Goal: Task Accomplishment & Management: Manage account settings

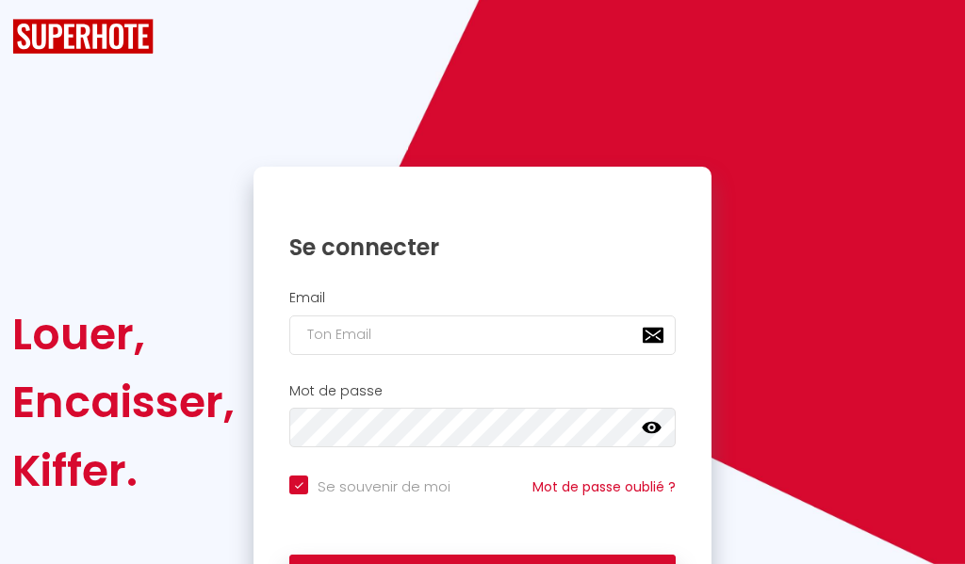
checkbox input "true"
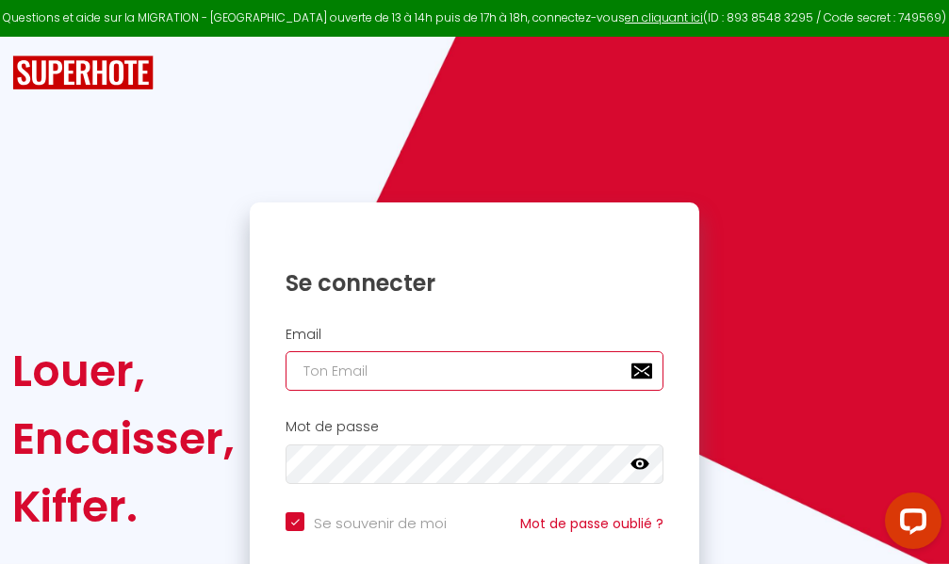
click at [439, 369] on input "email" at bounding box center [474, 371] width 378 height 40
type input "m"
checkbox input "true"
type input "ma"
checkbox input "true"
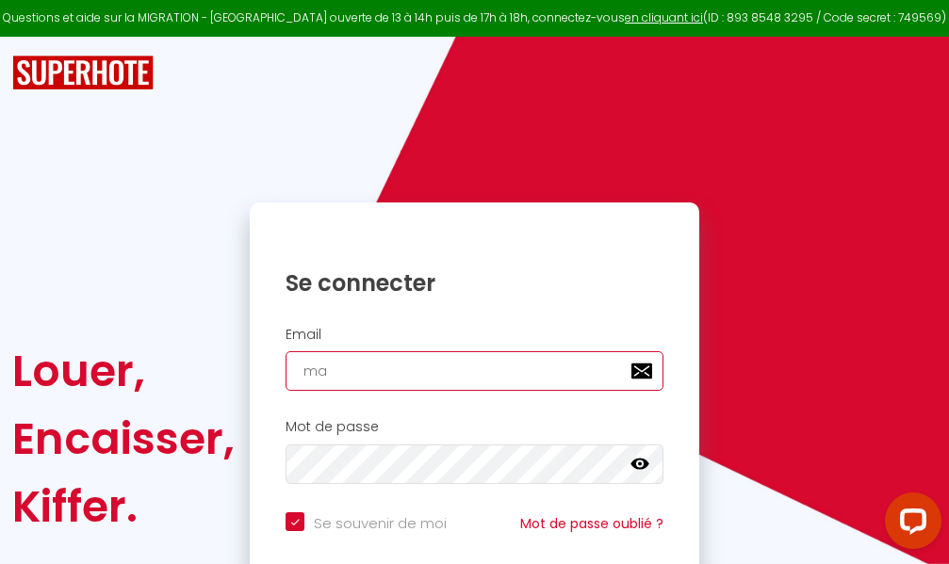
type input "mar"
checkbox input "true"
type input "marc"
checkbox input "true"
type input "marcd"
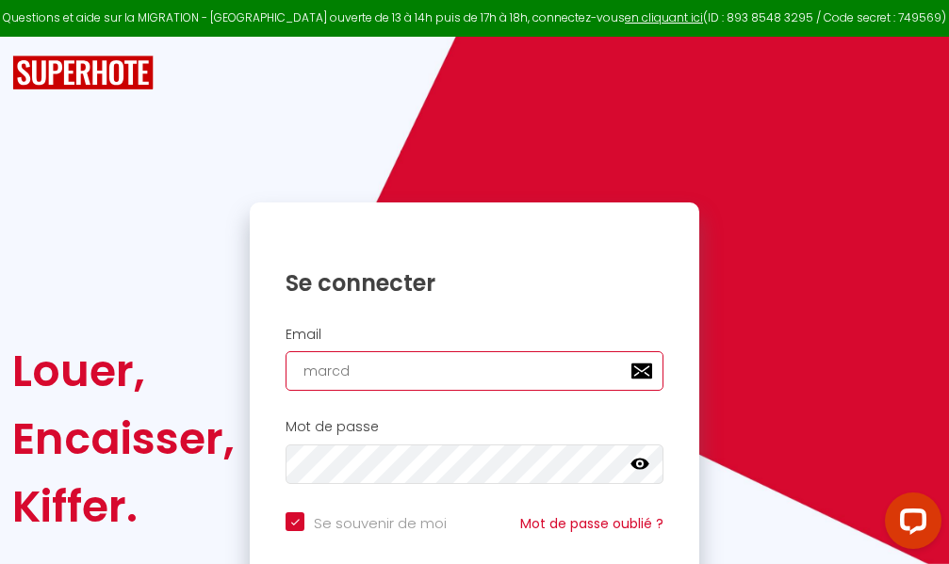
checkbox input "true"
type input "marcdp"
checkbox input "true"
type input "marcdpo"
checkbox input "true"
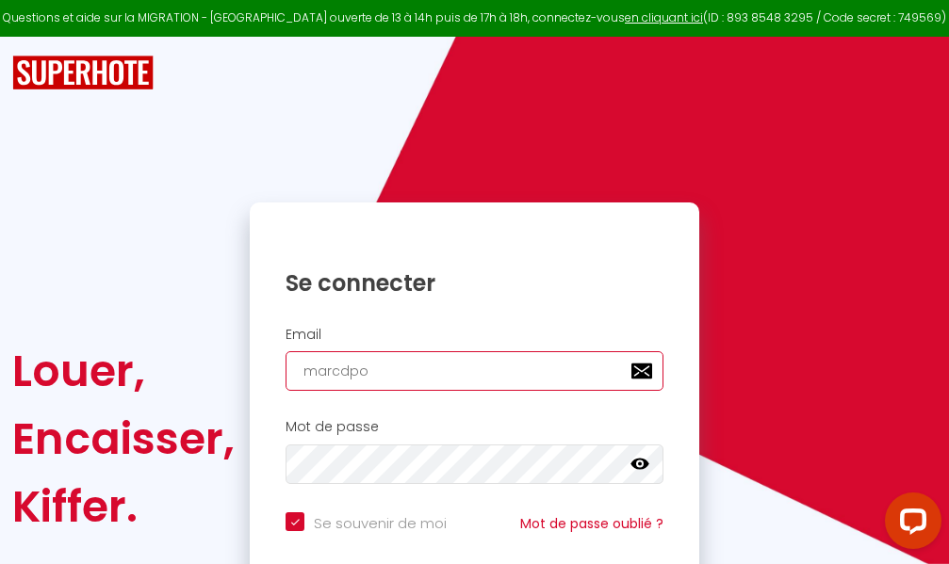
type input "marcdpoz"
checkbox input "true"
type input "marcdpoz."
checkbox input "true"
type input "marcdpoz.l"
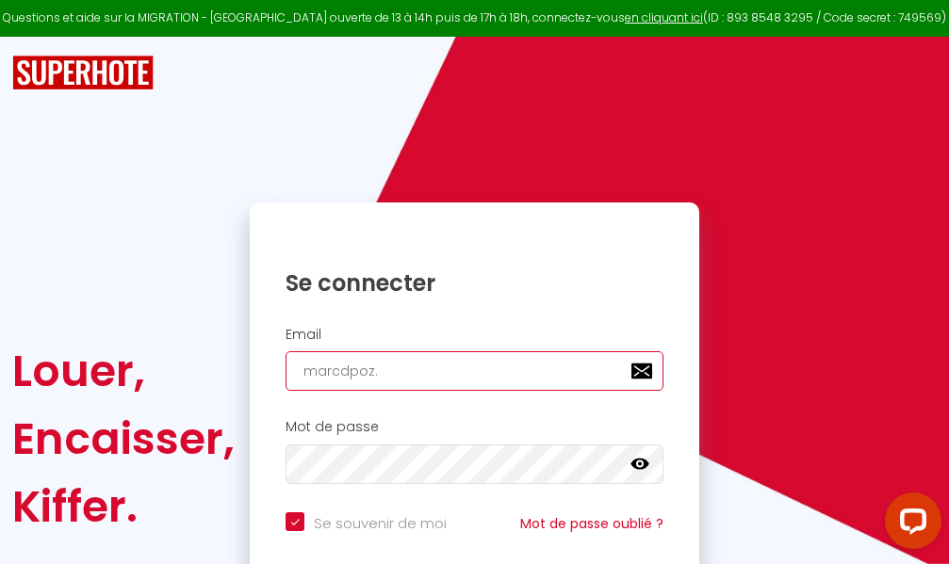
checkbox input "true"
type input "marcdpoz.lo"
checkbox input "true"
type input "marcdpoz.loc"
checkbox input "true"
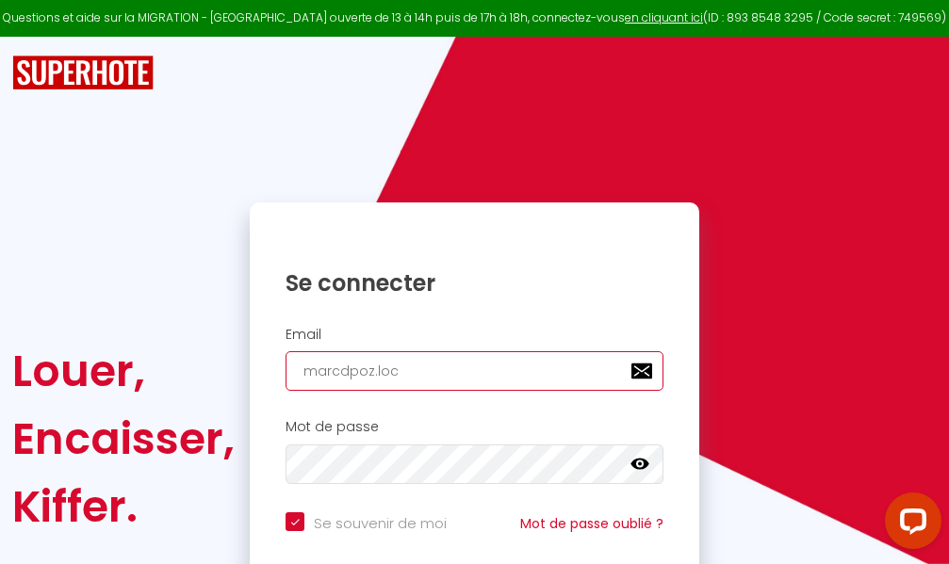
type input "marcdpoz.loca"
checkbox input "true"
type input "marcdpoz.locat"
checkbox input "true"
type input "marcdpoz.locati"
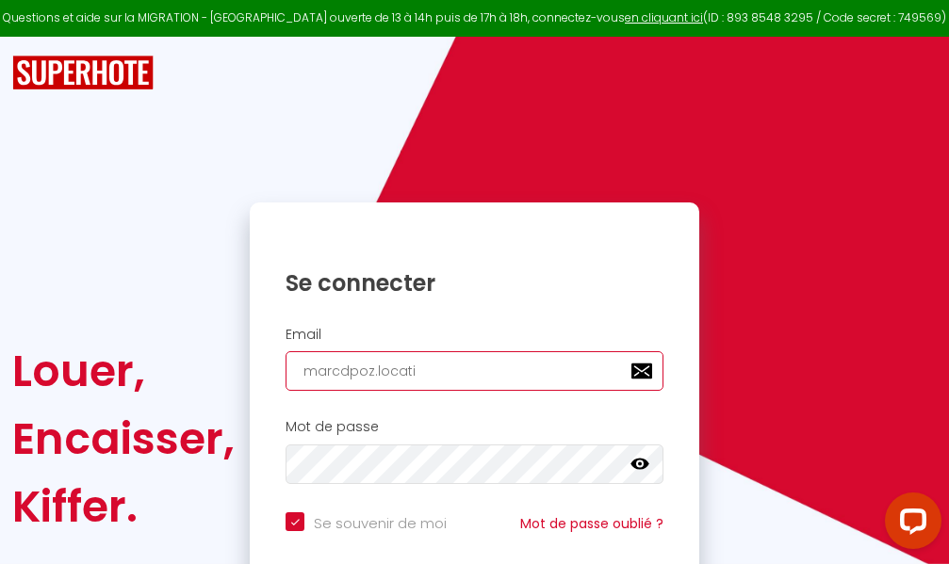
checkbox input "true"
type input "marcdpoz.locatio"
checkbox input "true"
type input "marcdpoz.location"
checkbox input "true"
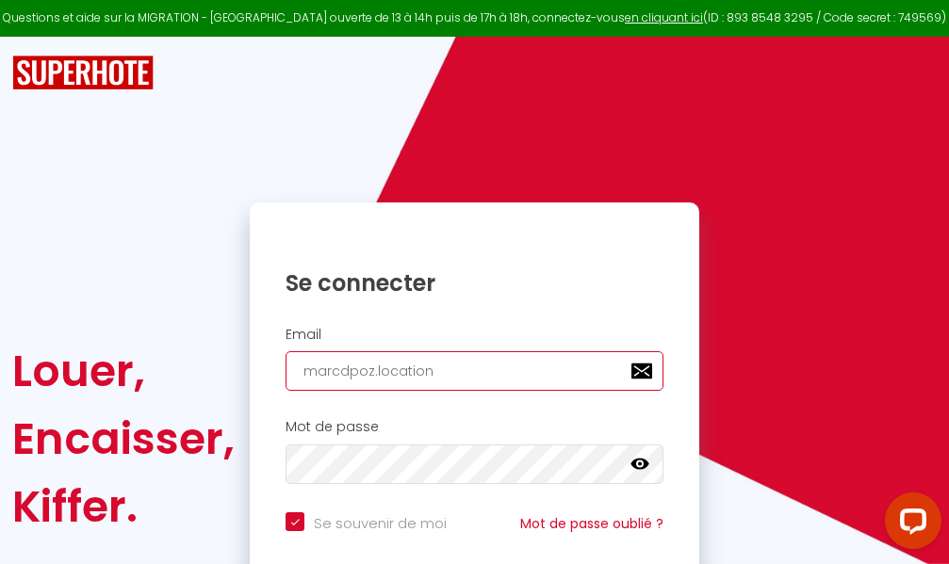
type input "marcdpoz.location@"
checkbox input "true"
type input "marcdpoz.location@g"
checkbox input "true"
type input "marcdpoz.location@gm"
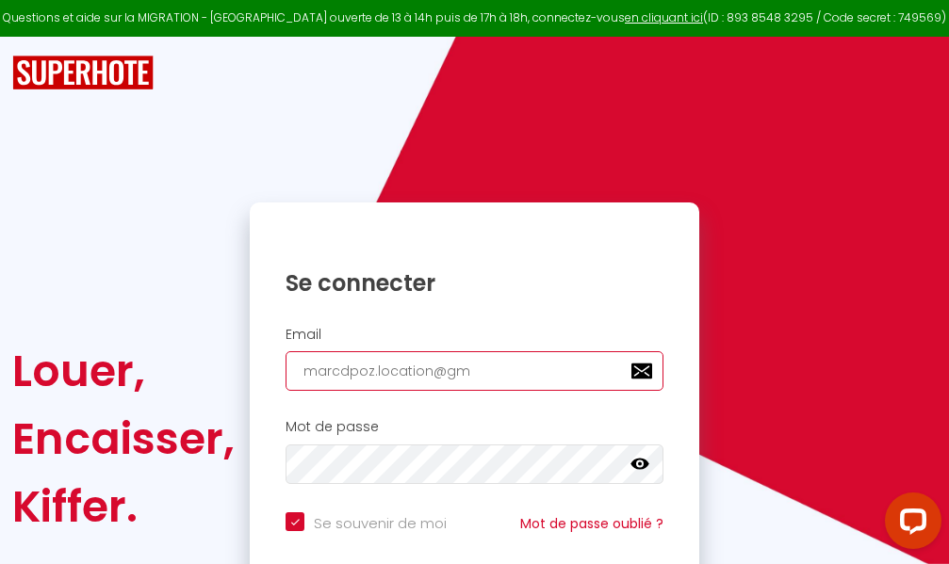
checkbox input "true"
type input "marcdpoz.location@gma"
checkbox input "true"
type input "marcdpoz.location@gmai"
checkbox input "true"
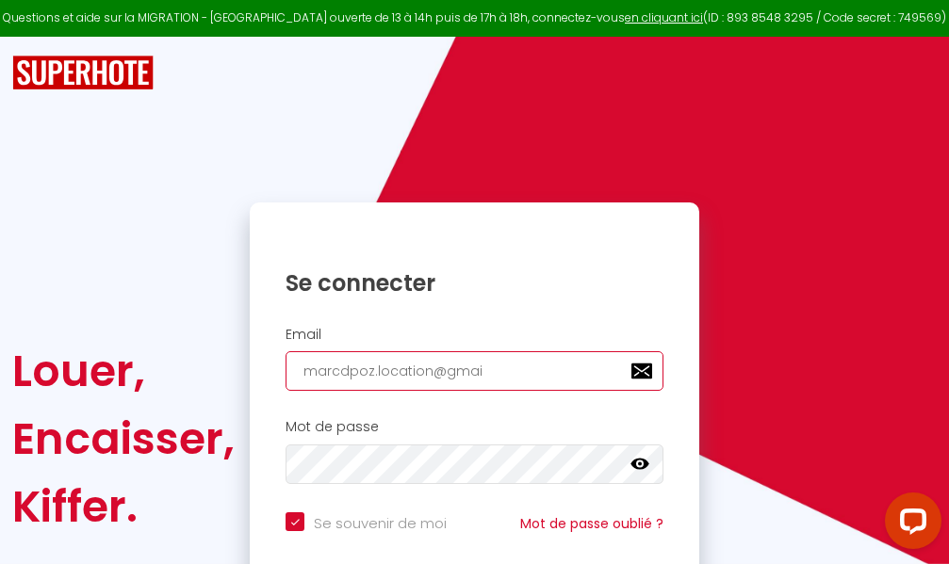
type input "[EMAIL_ADDRESS]"
checkbox input "true"
type input "[EMAIL_ADDRESS]."
checkbox input "true"
type input "marcdpoz.location@gmail.c"
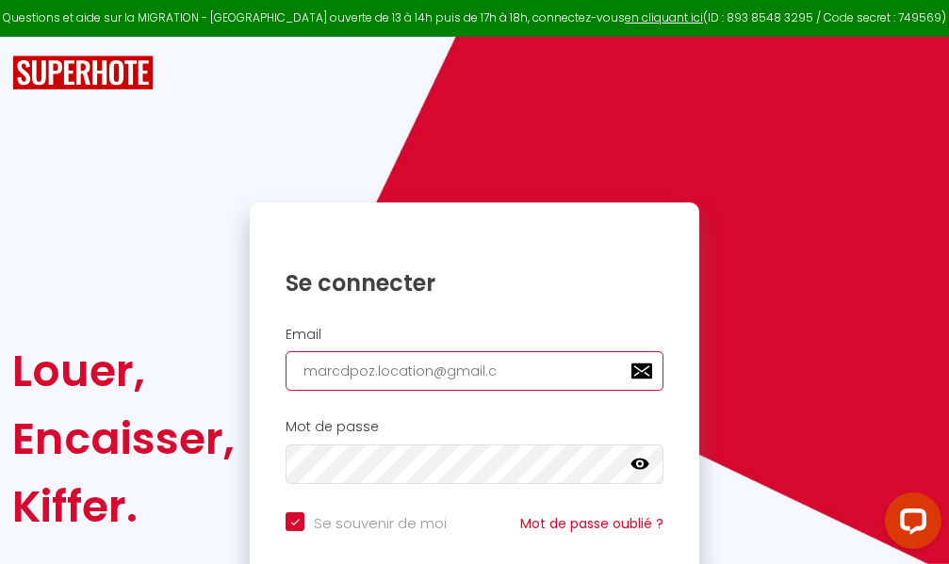
checkbox input "true"
type input "[EMAIL_ADDRESS][DOMAIN_NAME]"
checkbox input "true"
type input "[EMAIL_ADDRESS][DOMAIN_NAME]"
checkbox input "true"
